Goal: Check status: Check status

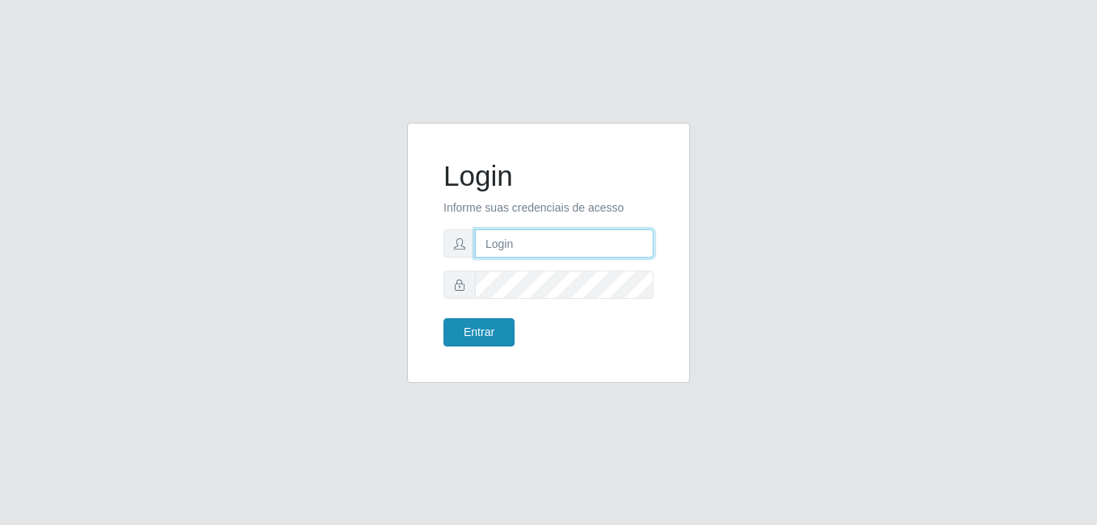
type input "anselmo@B8"
click at [477, 332] on button "Entrar" at bounding box center [478, 332] width 71 height 28
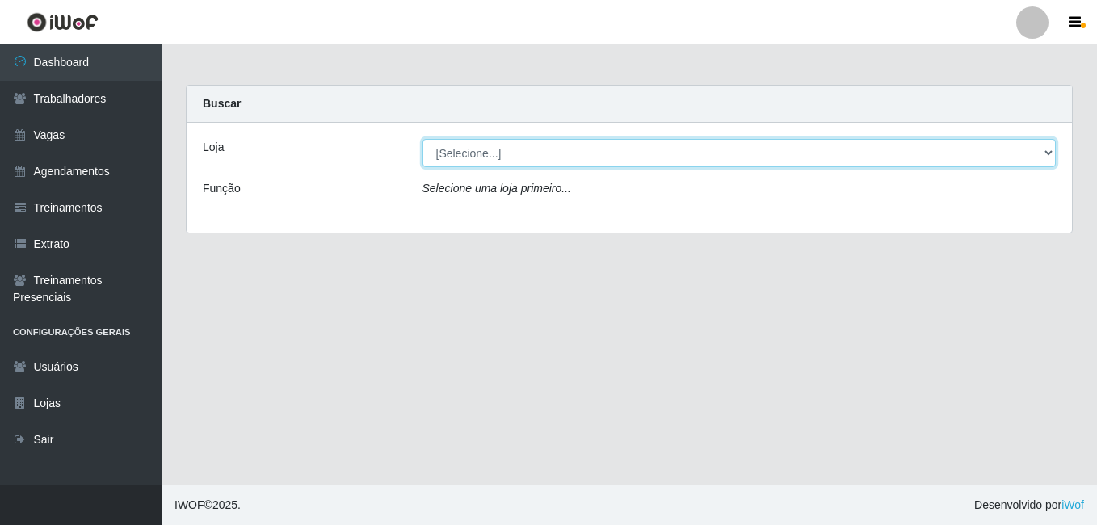
click at [534, 156] on select "[Selecione...] Bemais Supermercados - B8 [PERSON_NAME]" at bounding box center [739, 153] width 634 height 28
select select "413"
click at [422, 139] on select "[Selecione...] Bemais Supermercados - B8 [PERSON_NAME]" at bounding box center [739, 153] width 634 height 28
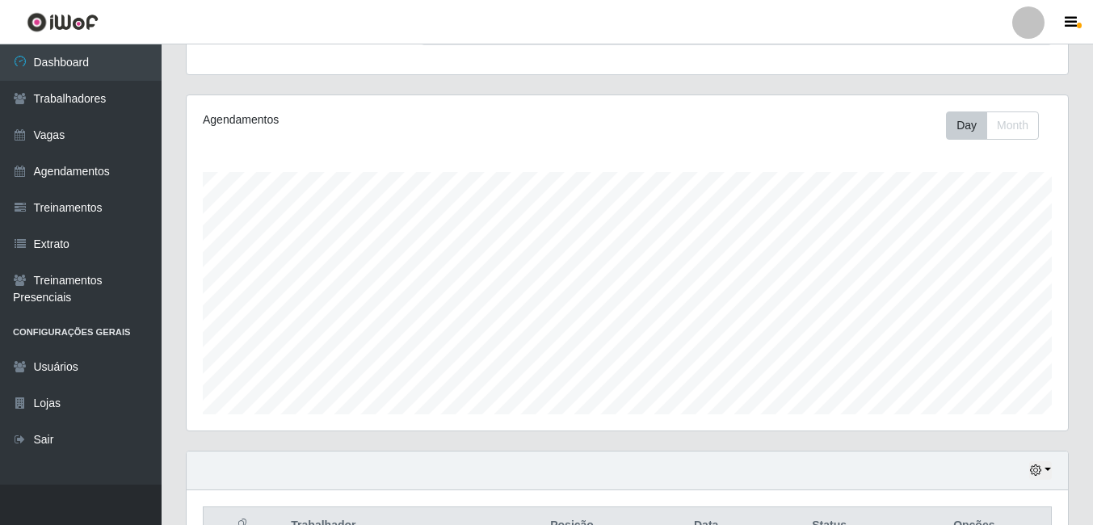
scroll to position [260, 0]
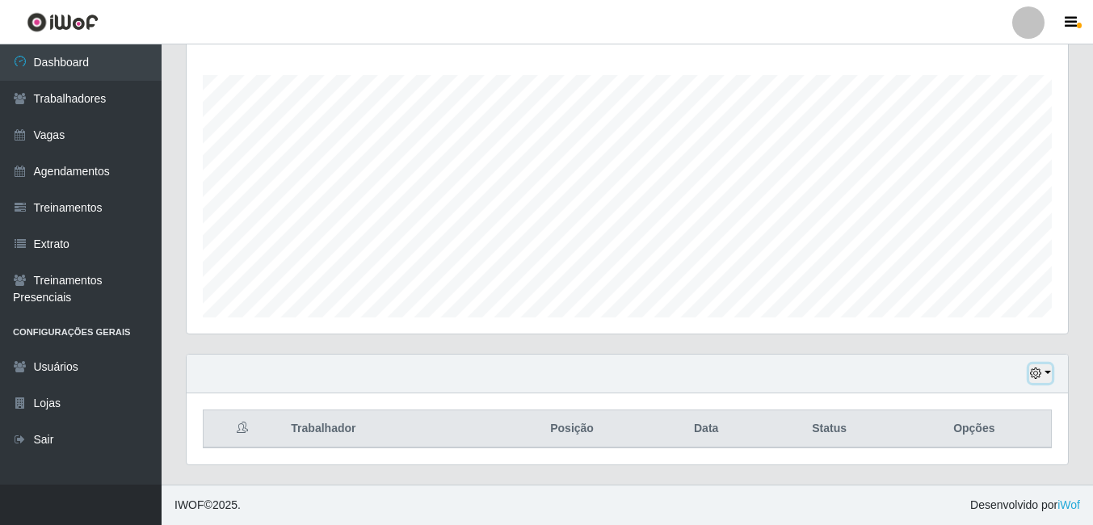
click at [1039, 374] on icon "button" at bounding box center [1035, 372] width 11 height 11
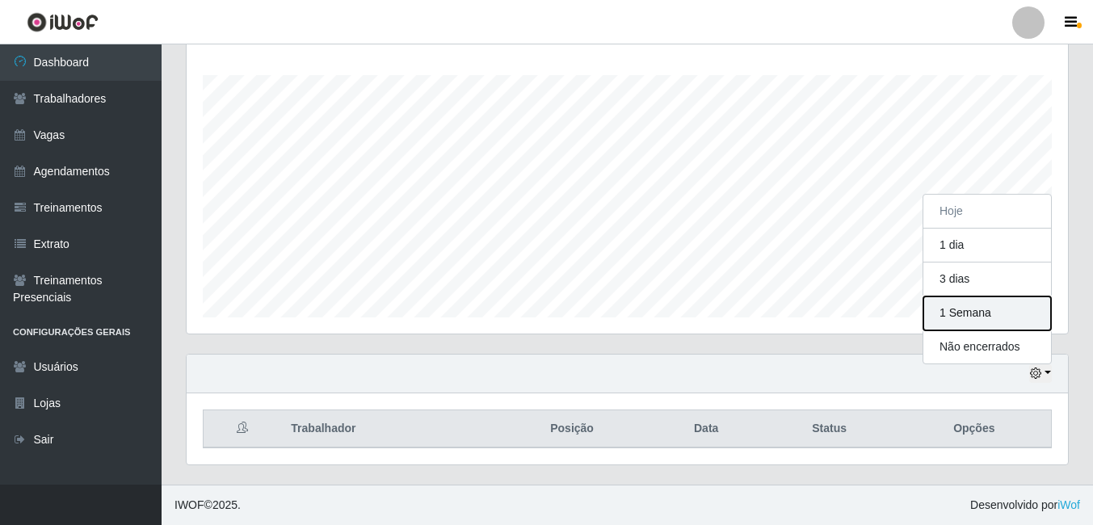
click at [982, 306] on button "1 Semana" at bounding box center [987, 313] width 128 height 34
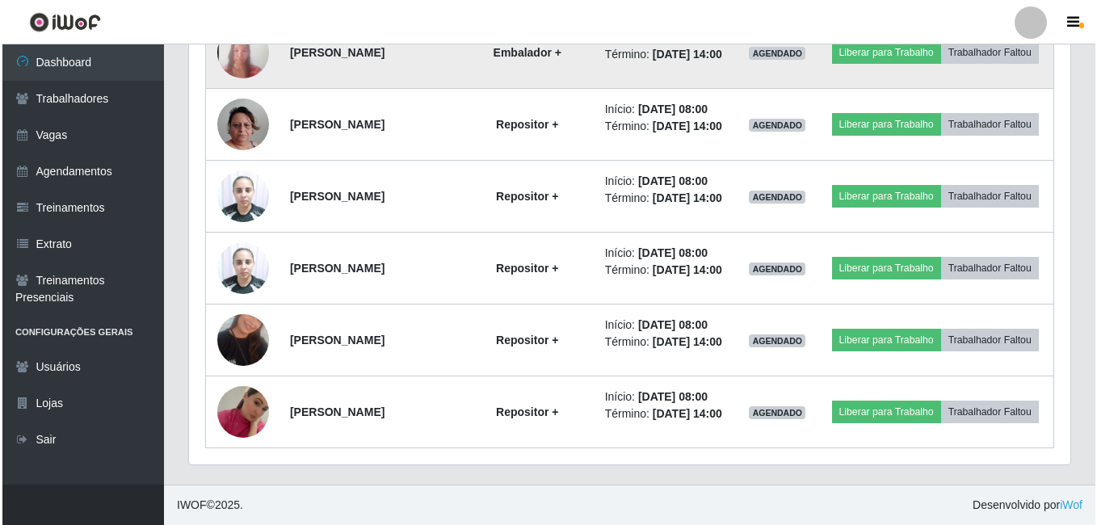
scroll to position [1856, 0]
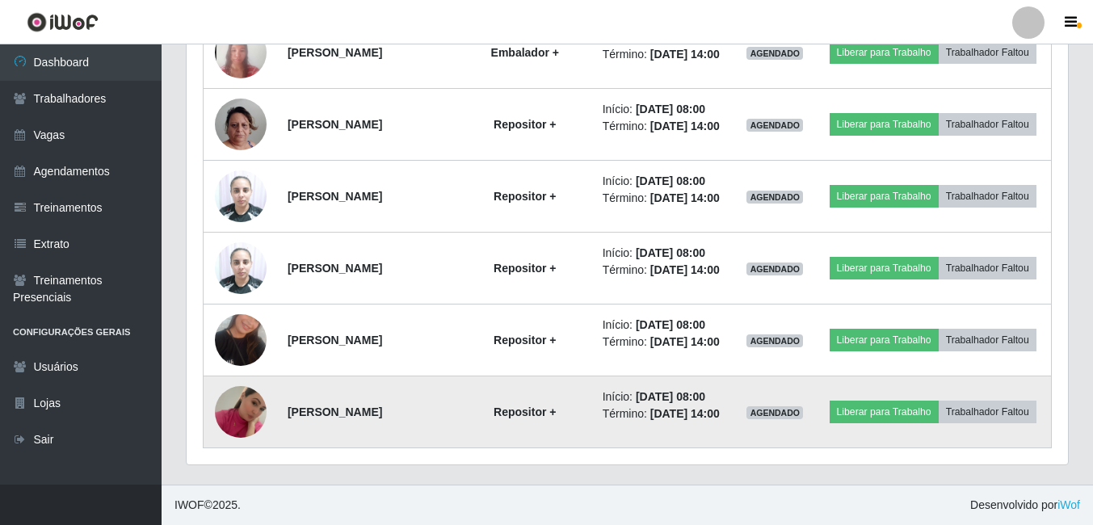
click at [240, 417] on img at bounding box center [241, 412] width 52 height 92
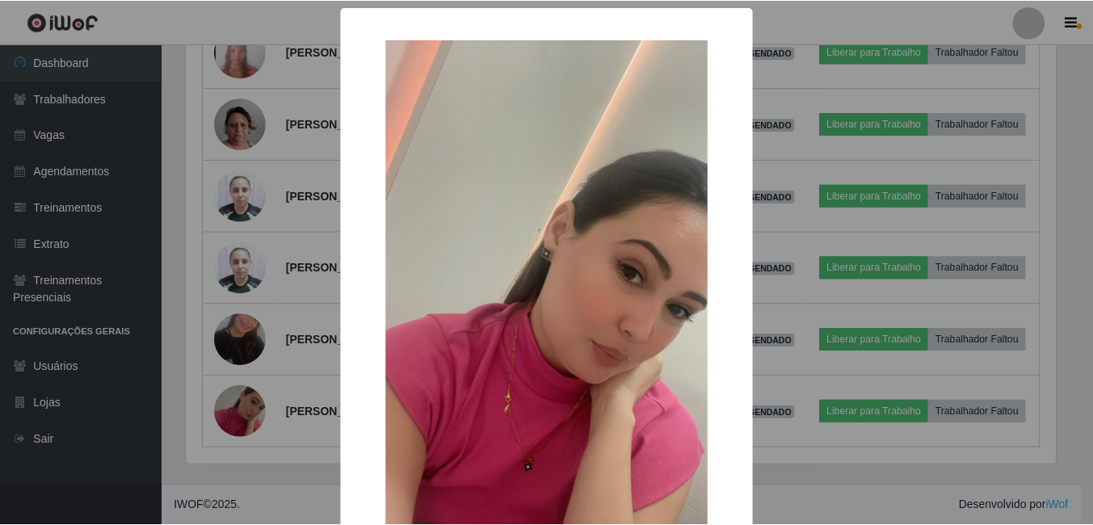
scroll to position [162, 0]
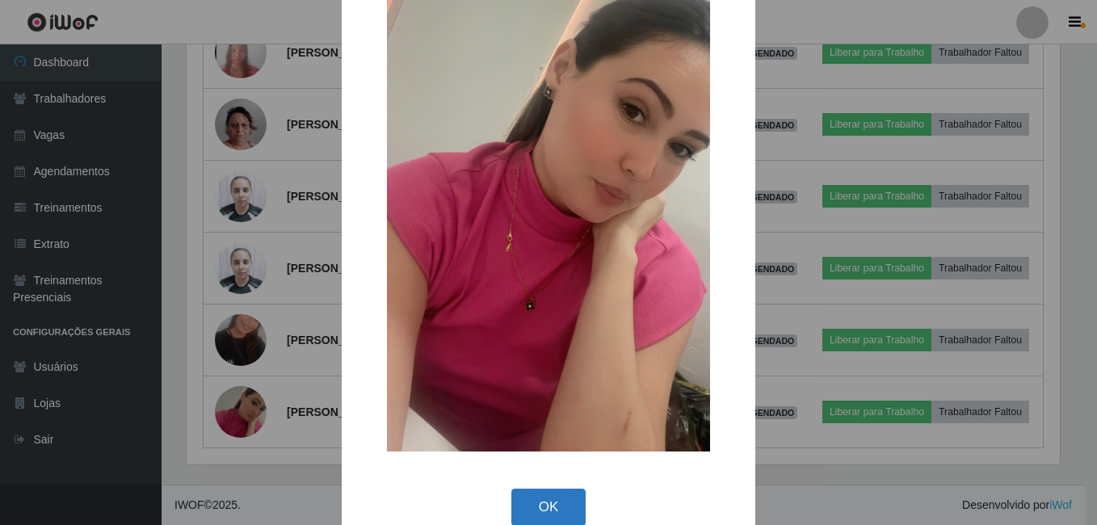
click at [542, 505] on button "OK" at bounding box center [548, 508] width 75 height 38
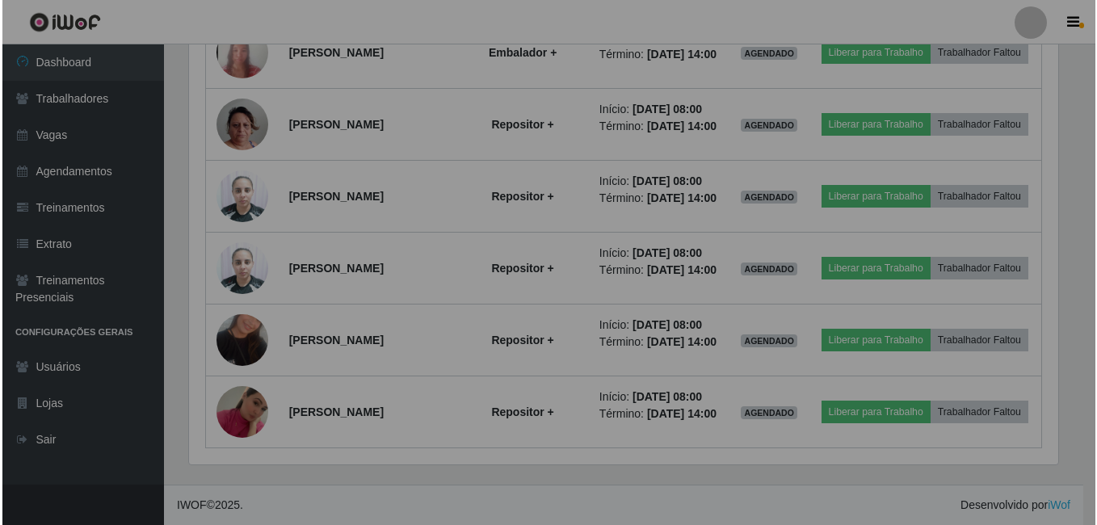
scroll to position [335, 881]
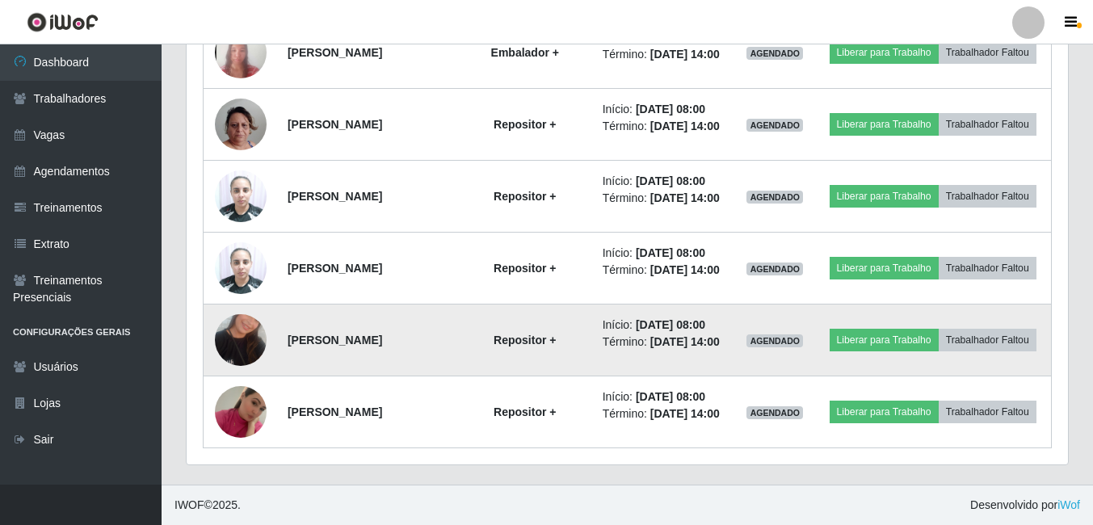
click at [237, 325] on img at bounding box center [241, 340] width 52 height 92
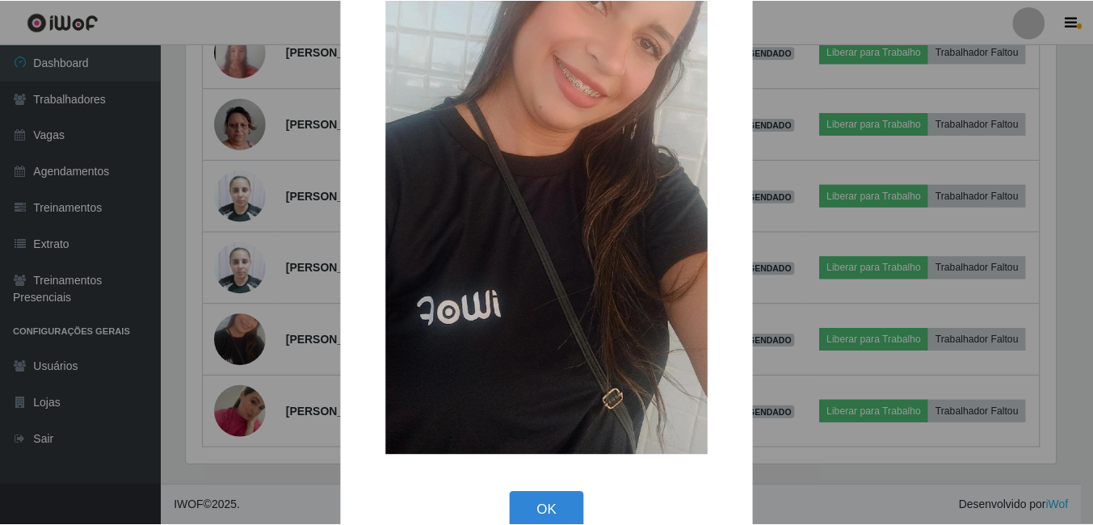
scroll to position [162, 0]
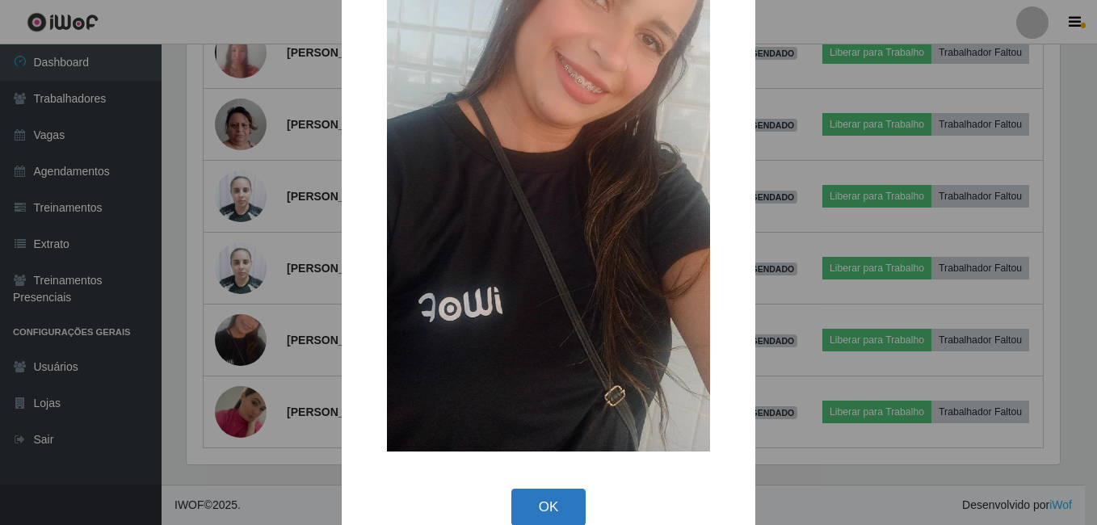
click at [545, 510] on button "OK" at bounding box center [548, 508] width 75 height 38
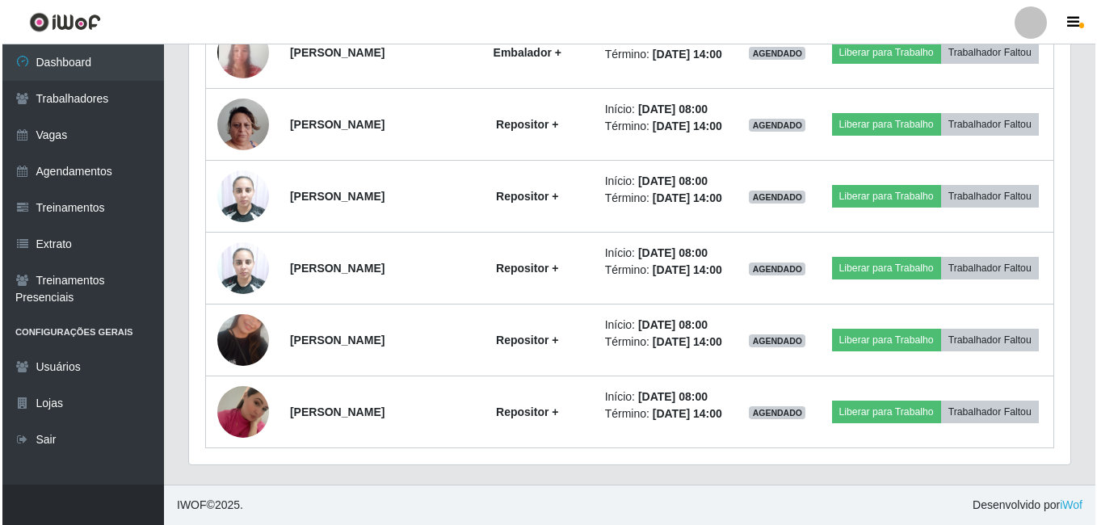
scroll to position [335, 881]
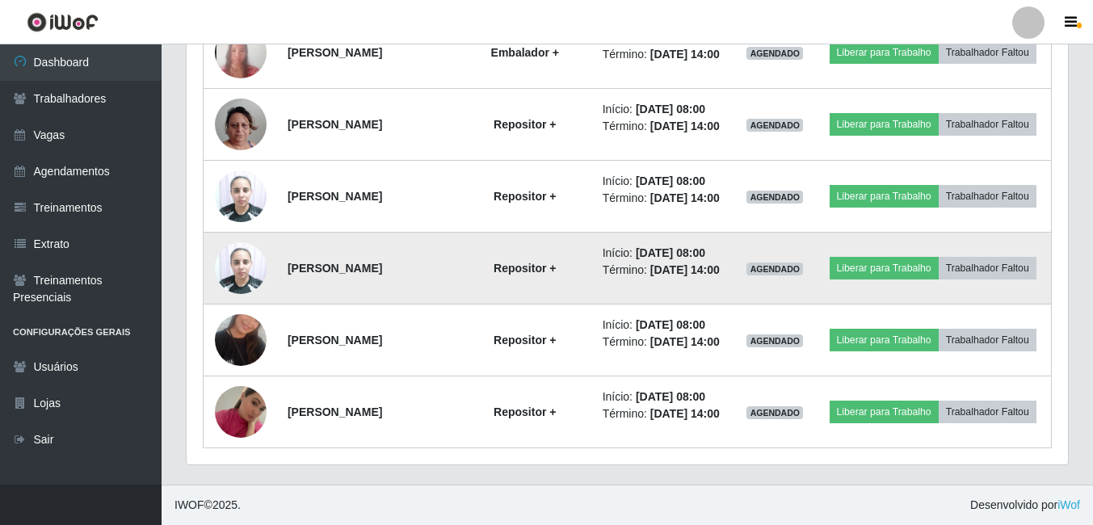
click at [235, 240] on img at bounding box center [241, 267] width 52 height 69
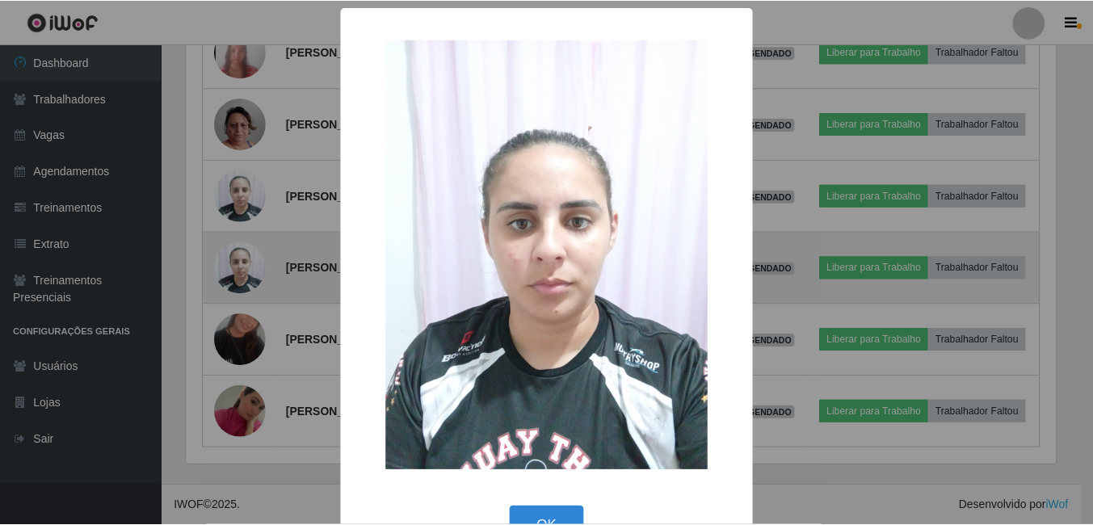
scroll to position [335, 873]
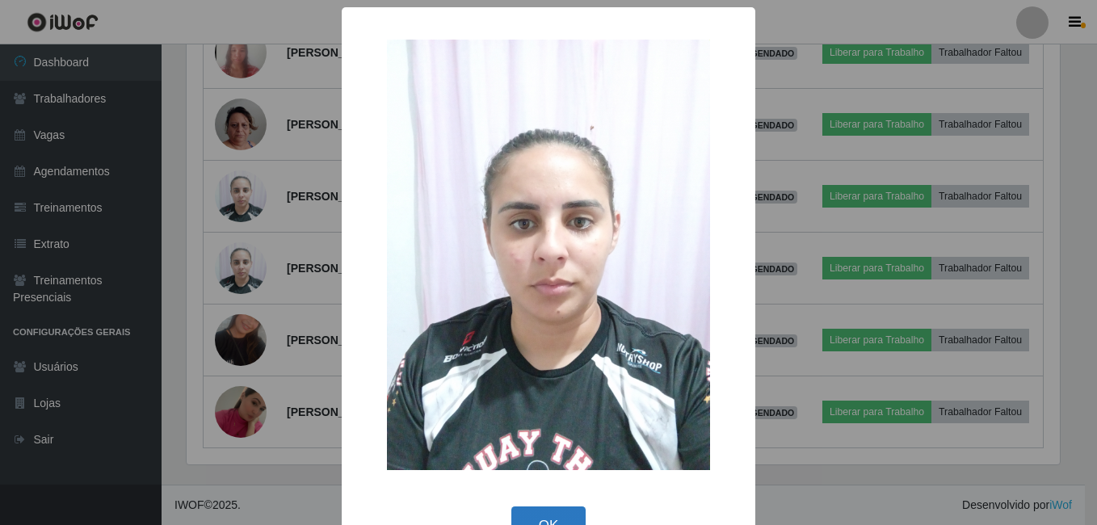
click at [556, 511] on button "OK" at bounding box center [548, 525] width 75 height 38
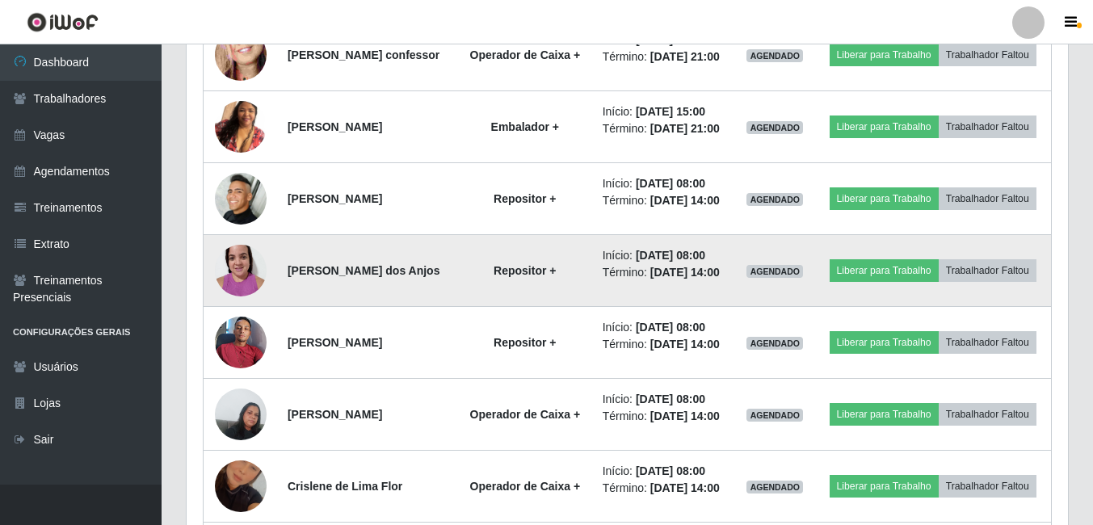
scroll to position [968, 0]
